Goal: Task Accomplishment & Management: Manage account settings

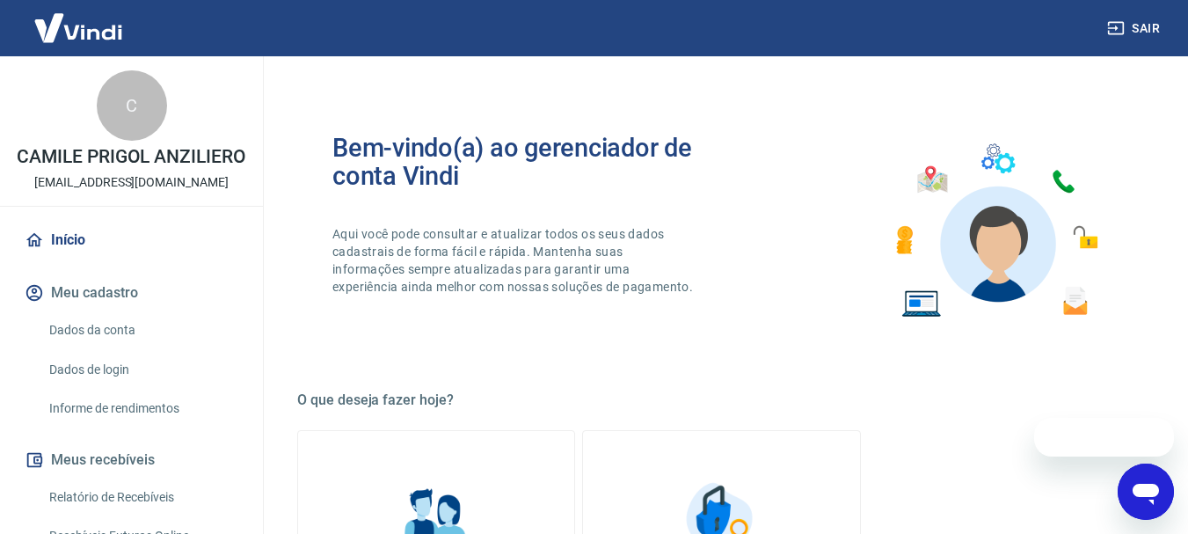
scroll to position [176, 0]
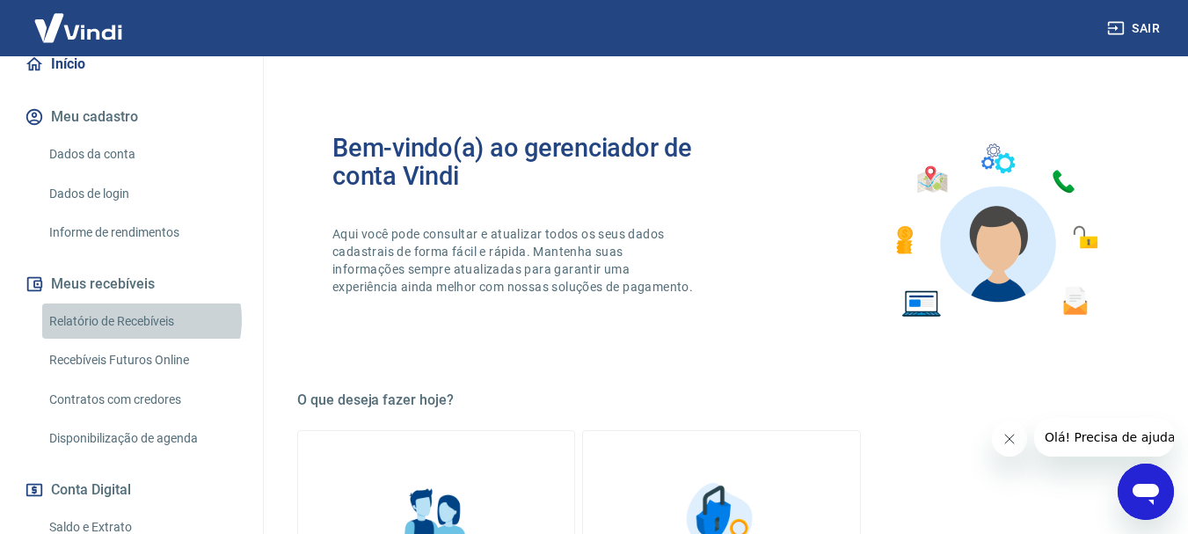
click at [141, 338] on link "Relatório de Recebíveis" at bounding box center [142, 321] width 200 height 36
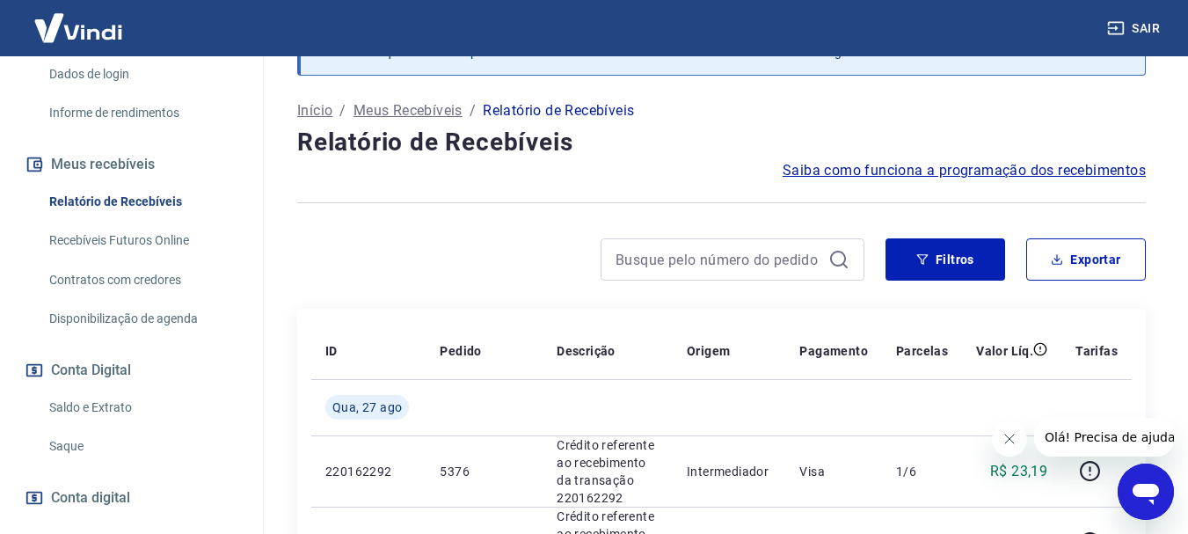
scroll to position [264, 0]
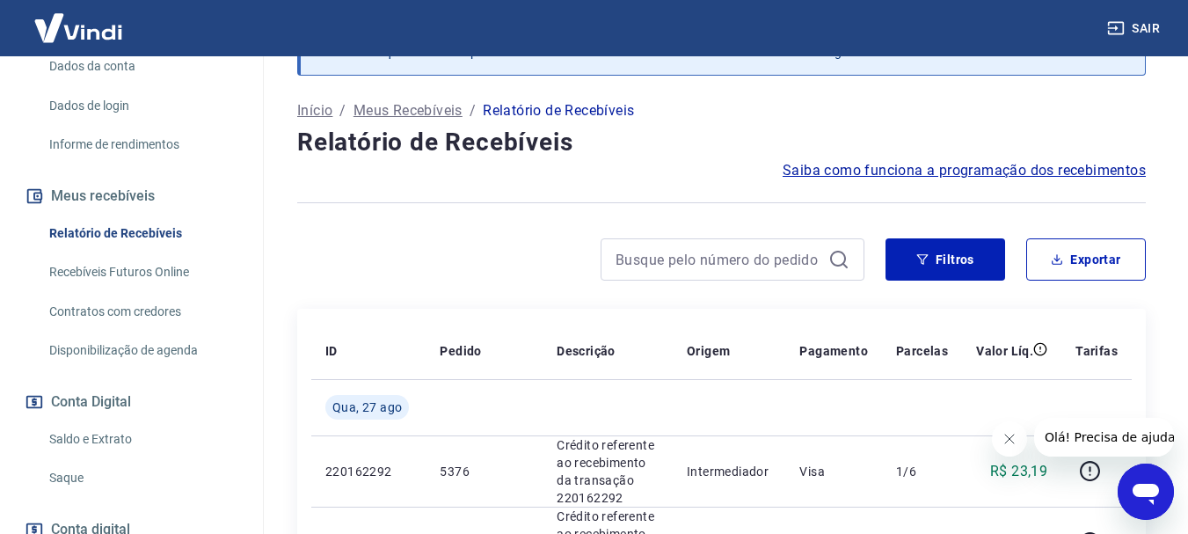
click at [144, 288] on link "Recebíveis Futuros Online" at bounding box center [142, 272] width 200 height 36
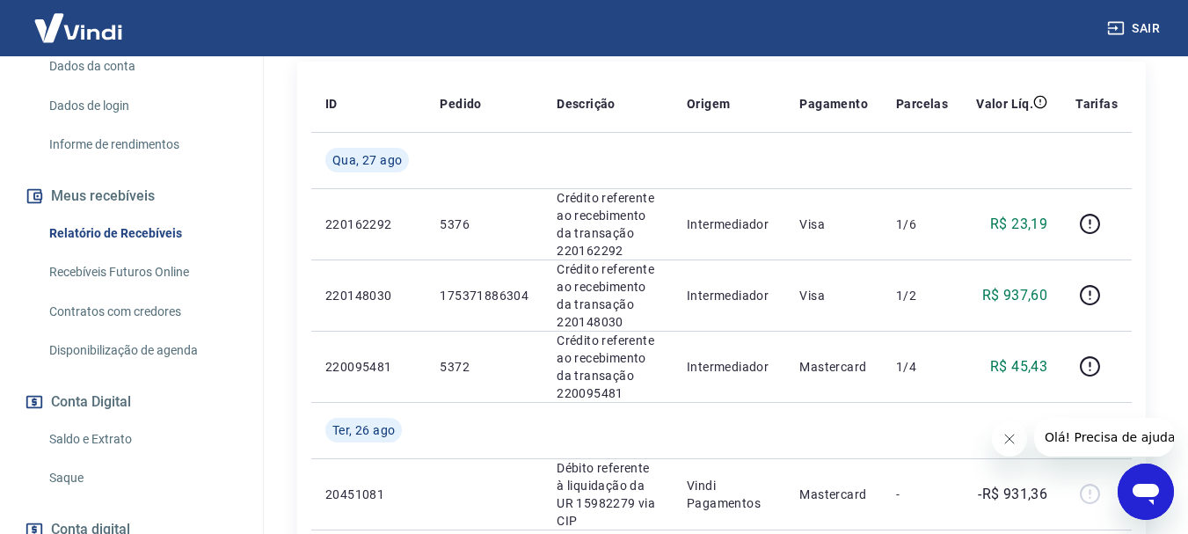
scroll to position [348, 0]
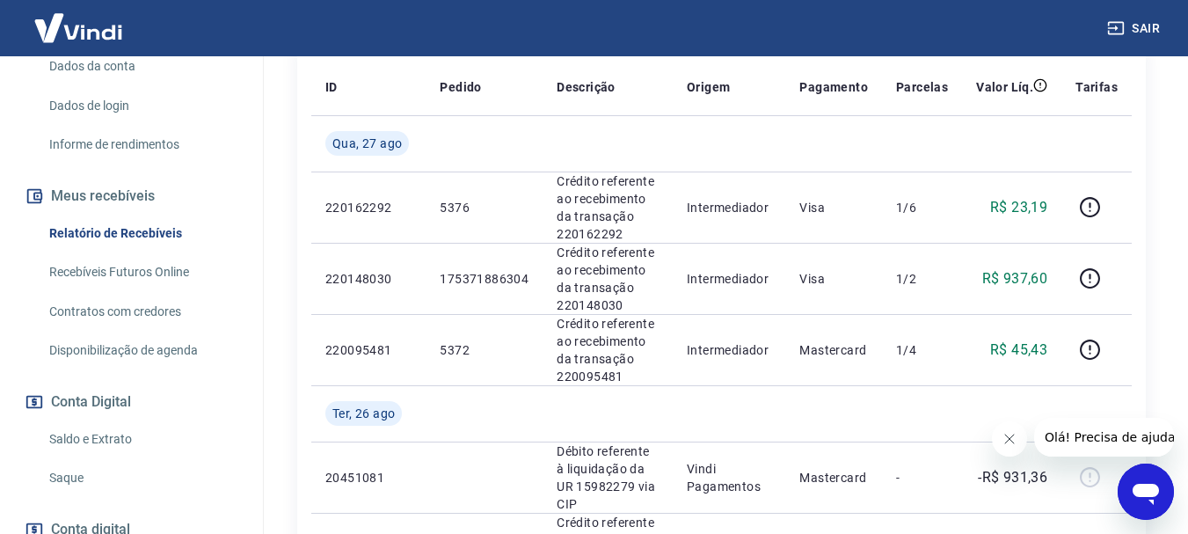
click at [1010, 443] on icon "Fechar mensagem da empresa" at bounding box center [1008, 439] width 14 height 14
